Goal: Check status: Check status

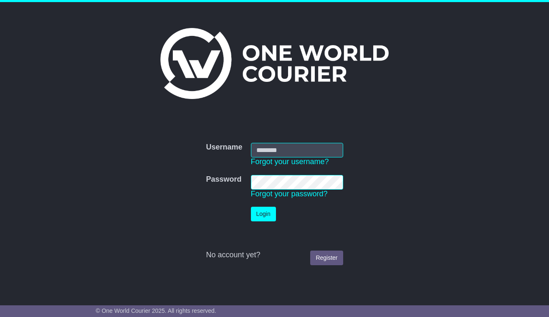
type input "**********"
click at [267, 213] on button "Login" at bounding box center [263, 214] width 25 height 15
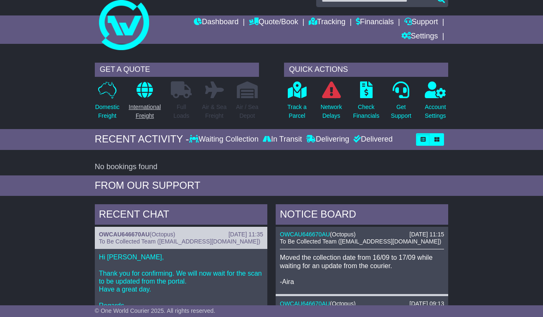
scroll to position [27, 0]
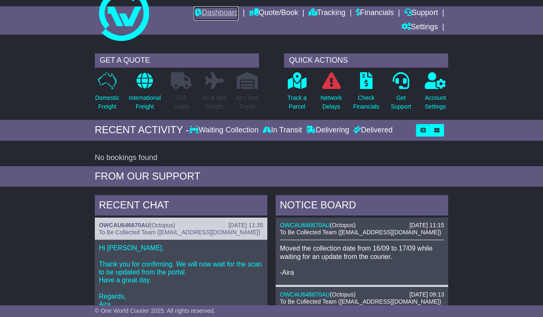
click at [211, 13] on link "Dashboard" at bounding box center [216, 13] width 45 height 14
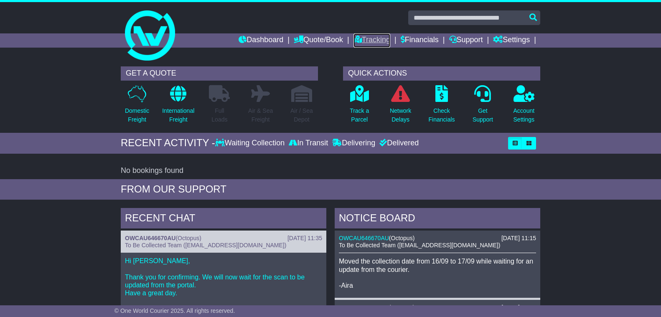
click at [369, 42] on link "Tracking" at bounding box center [371, 40] width 37 height 14
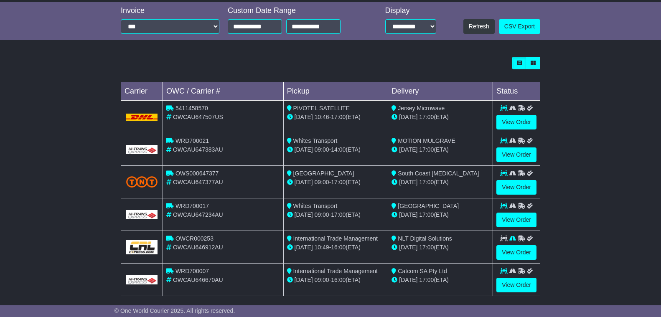
scroll to position [198, 0]
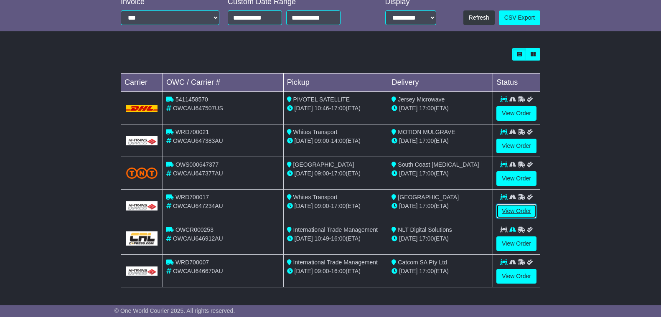
click at [534, 213] on link "View Order" at bounding box center [516, 211] width 40 height 15
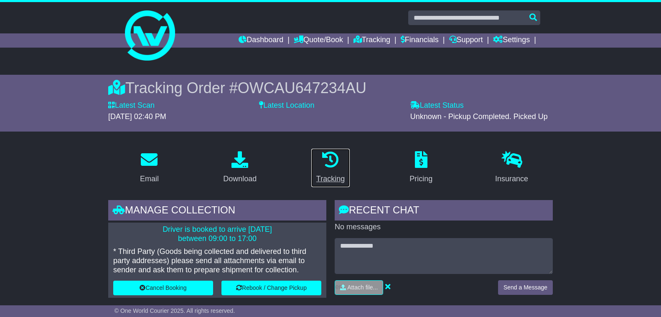
click at [336, 182] on div "Tracking" at bounding box center [330, 178] width 28 height 11
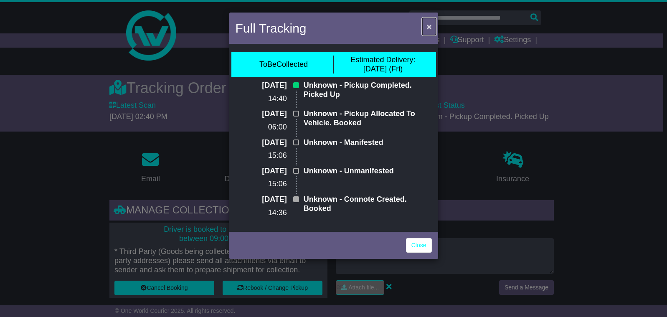
click at [430, 23] on span "×" at bounding box center [428, 27] width 5 height 10
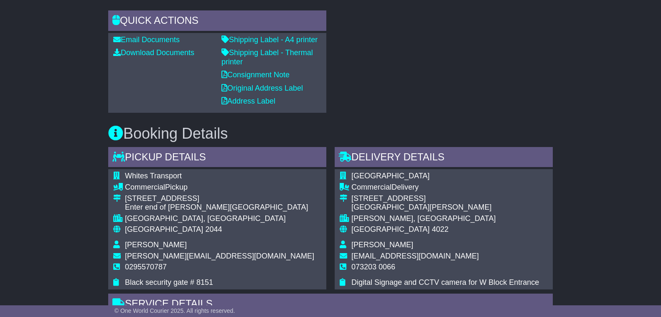
scroll to position [418, 0]
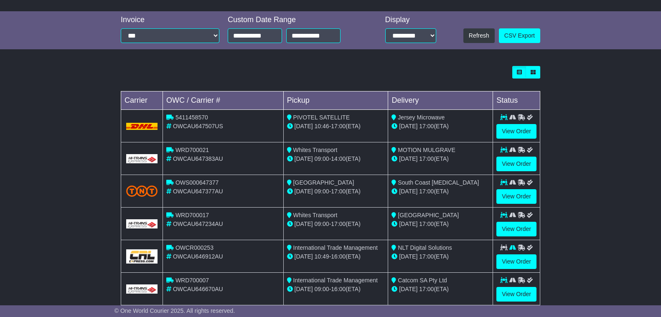
scroll to position [198, 0]
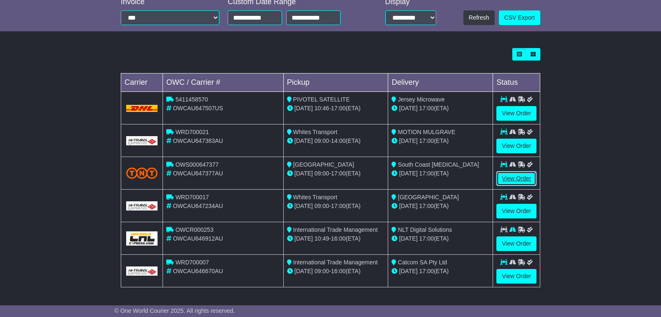
click at [526, 176] on link "View Order" at bounding box center [516, 178] width 40 height 15
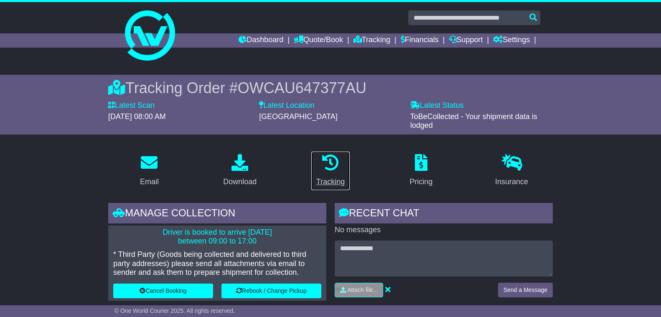
click at [333, 185] on div "Tracking" at bounding box center [330, 181] width 28 height 11
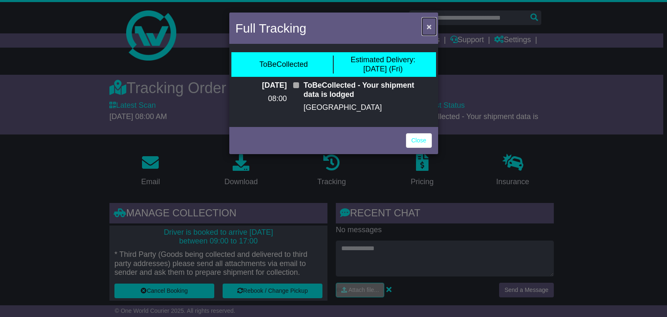
click at [429, 25] on span "×" at bounding box center [428, 27] width 5 height 10
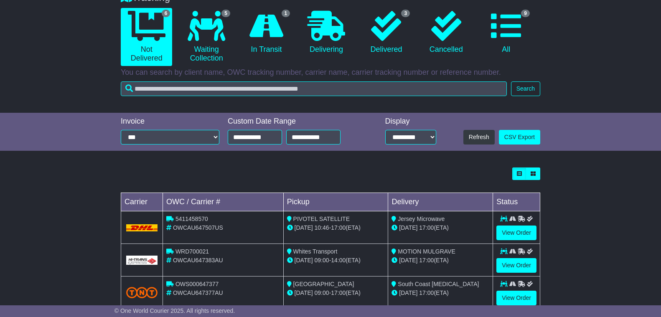
scroll to position [162, 0]
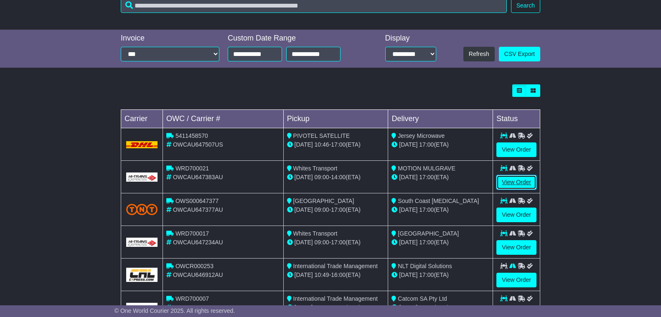
click at [522, 183] on link "View Order" at bounding box center [516, 182] width 40 height 15
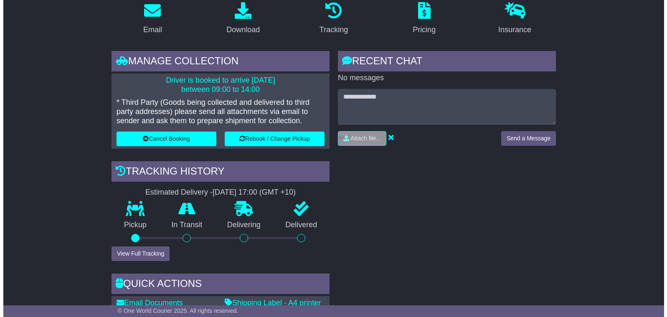
scroll to position [116, 0]
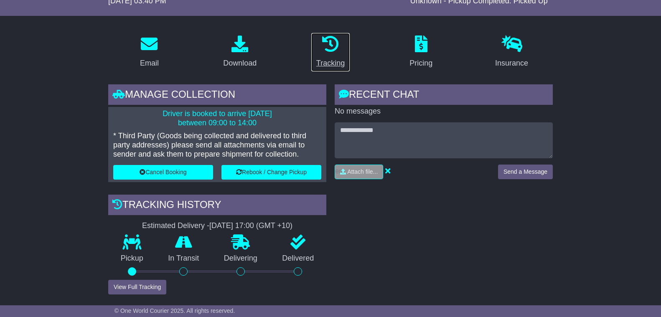
click at [326, 62] on div "Tracking" at bounding box center [330, 63] width 28 height 11
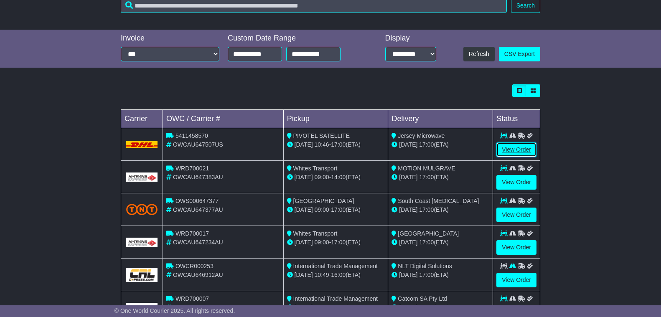
click at [516, 151] on link "View Order" at bounding box center [516, 149] width 40 height 15
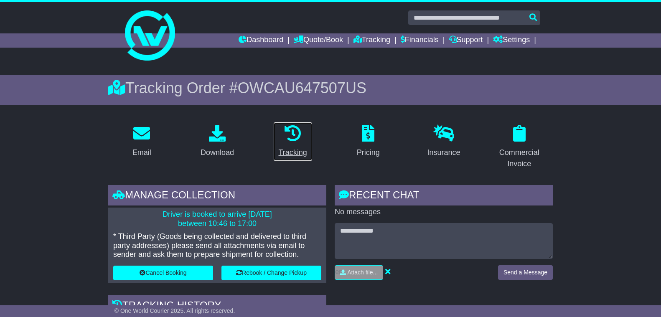
click at [286, 150] on div "Tracking" at bounding box center [293, 152] width 28 height 11
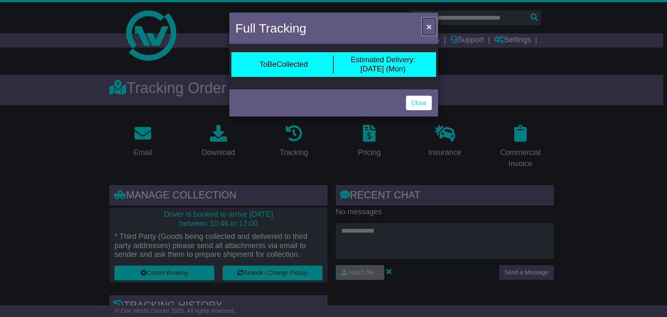
click at [430, 23] on span "×" at bounding box center [428, 27] width 5 height 10
